Goal: Find specific page/section: Find specific page/section

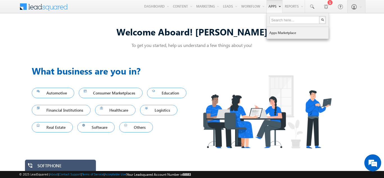
click at [278, 34] on link "Apps Marketplace" at bounding box center [298, 33] width 62 height 12
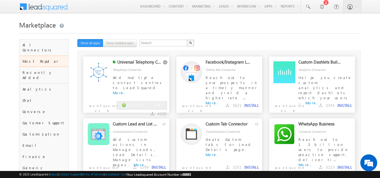
click at [0, 0] on link "Configure" at bounding box center [0, 0] width 0 height 0
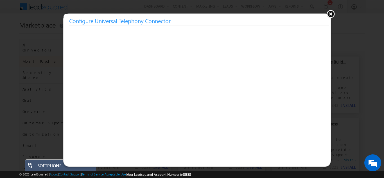
click at [331, 15] on button at bounding box center [331, 14] width 8 height 8
